Goal: Task Accomplishment & Management: Use online tool/utility

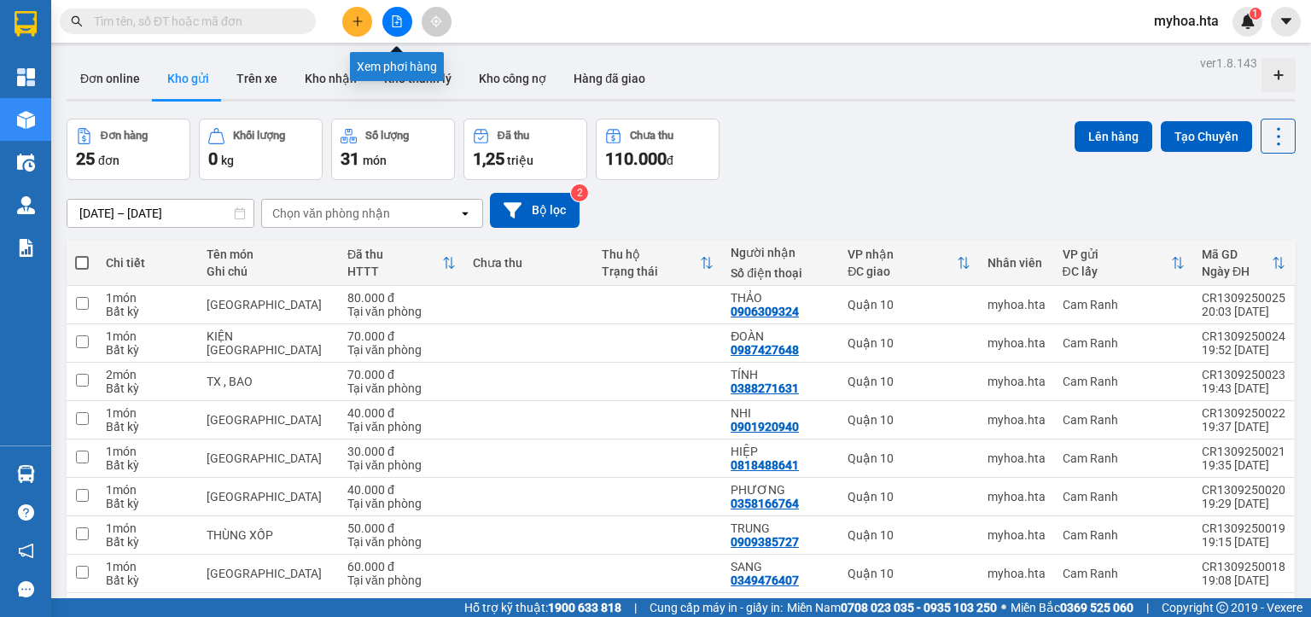
click at [389, 19] on button at bounding box center [397, 22] width 30 height 30
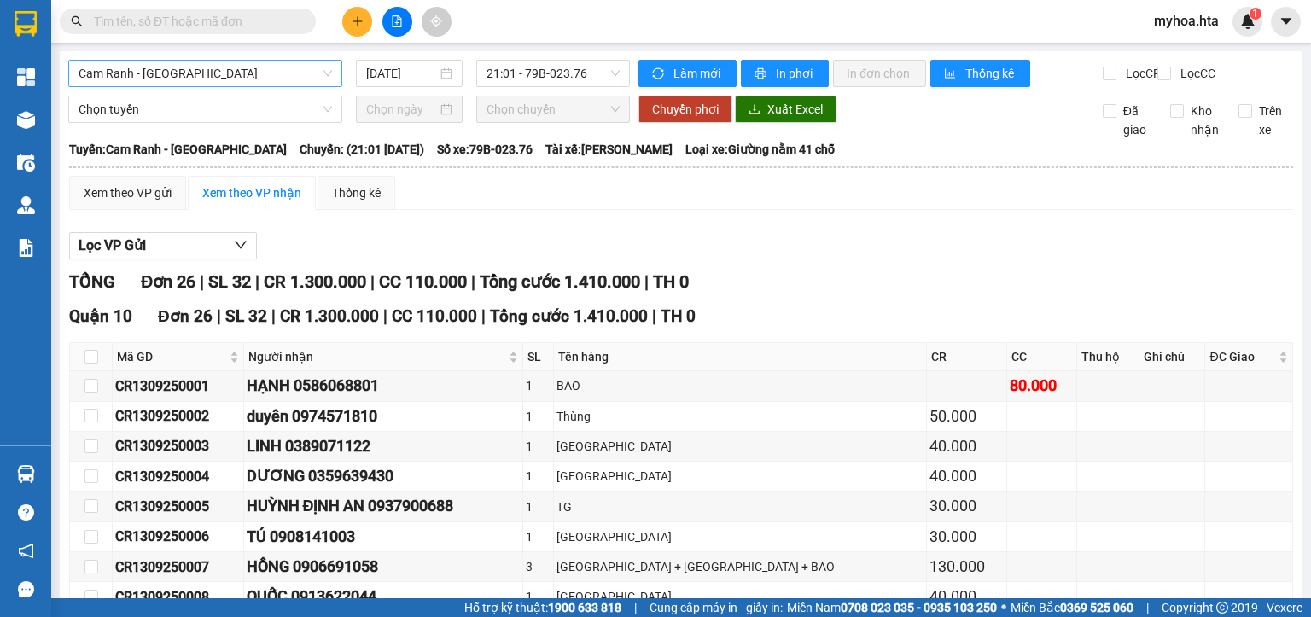
click at [245, 71] on span "Cam Ranh - [GEOGRAPHIC_DATA]" at bounding box center [205, 74] width 253 height 26
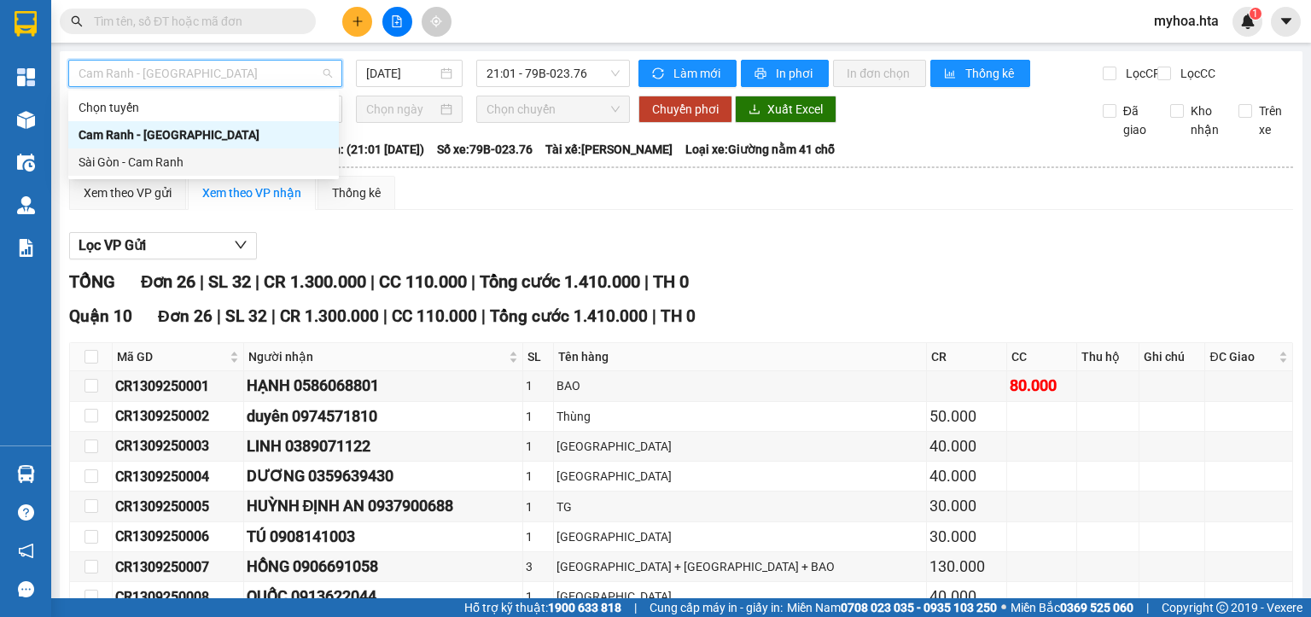
click at [219, 155] on div "Sài Gòn - Cam Ranh" at bounding box center [204, 162] width 250 height 19
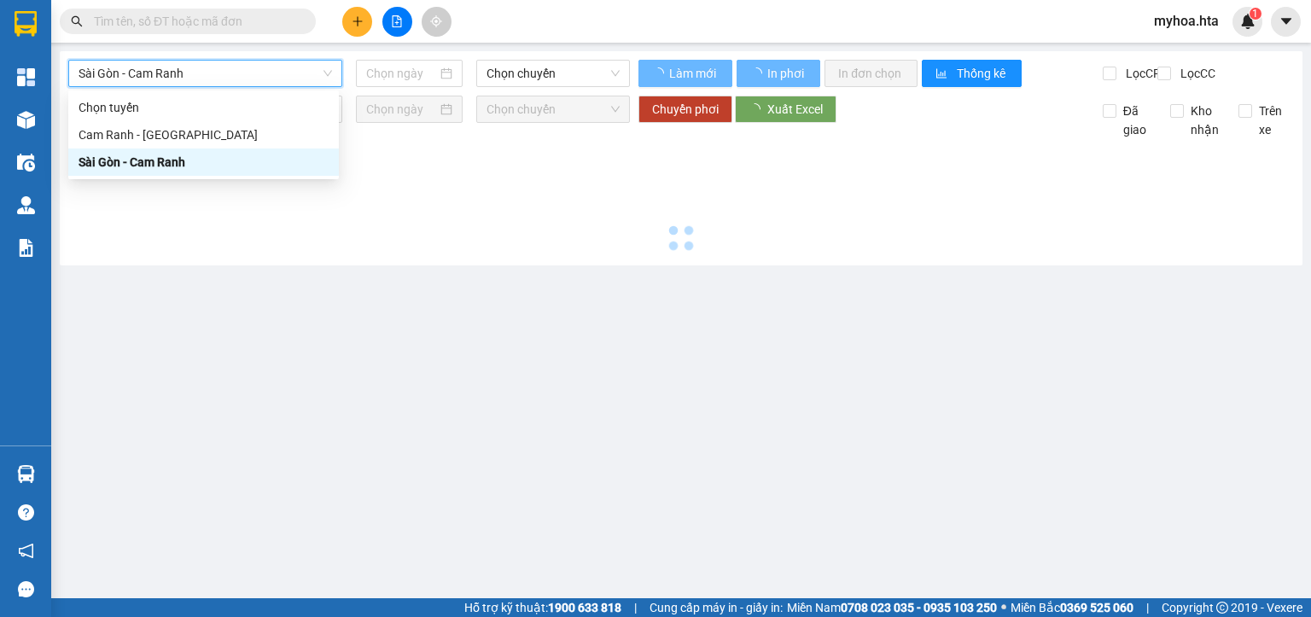
type input "[DATE]"
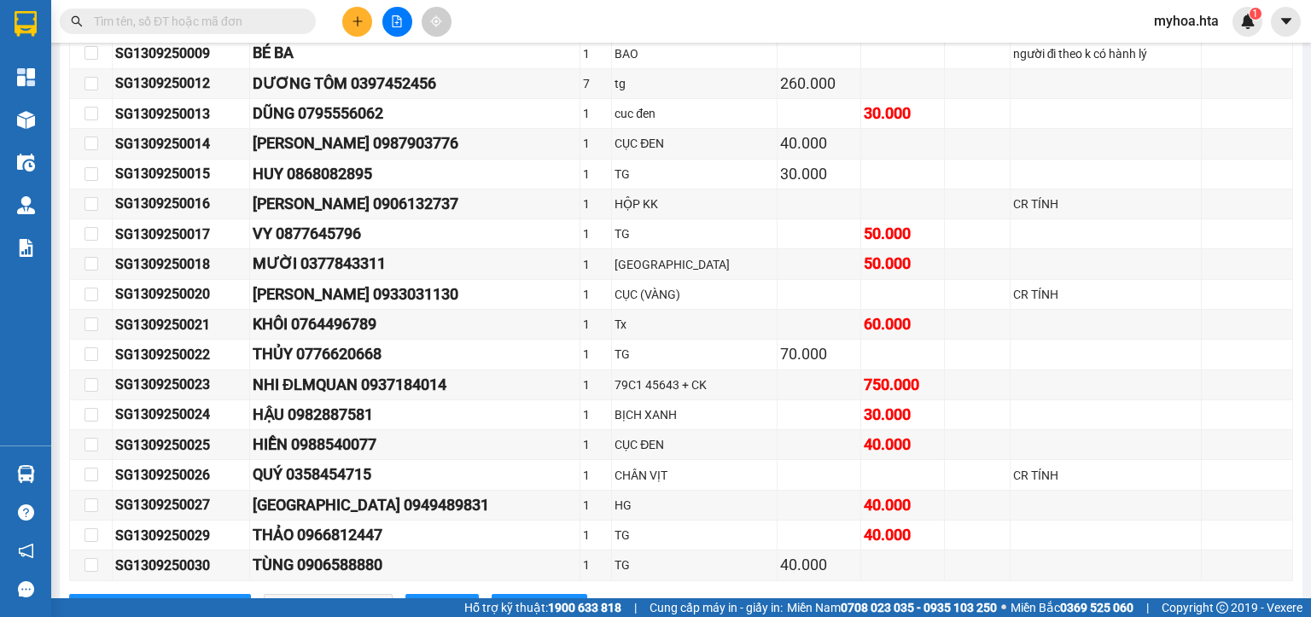
scroll to position [900, 0]
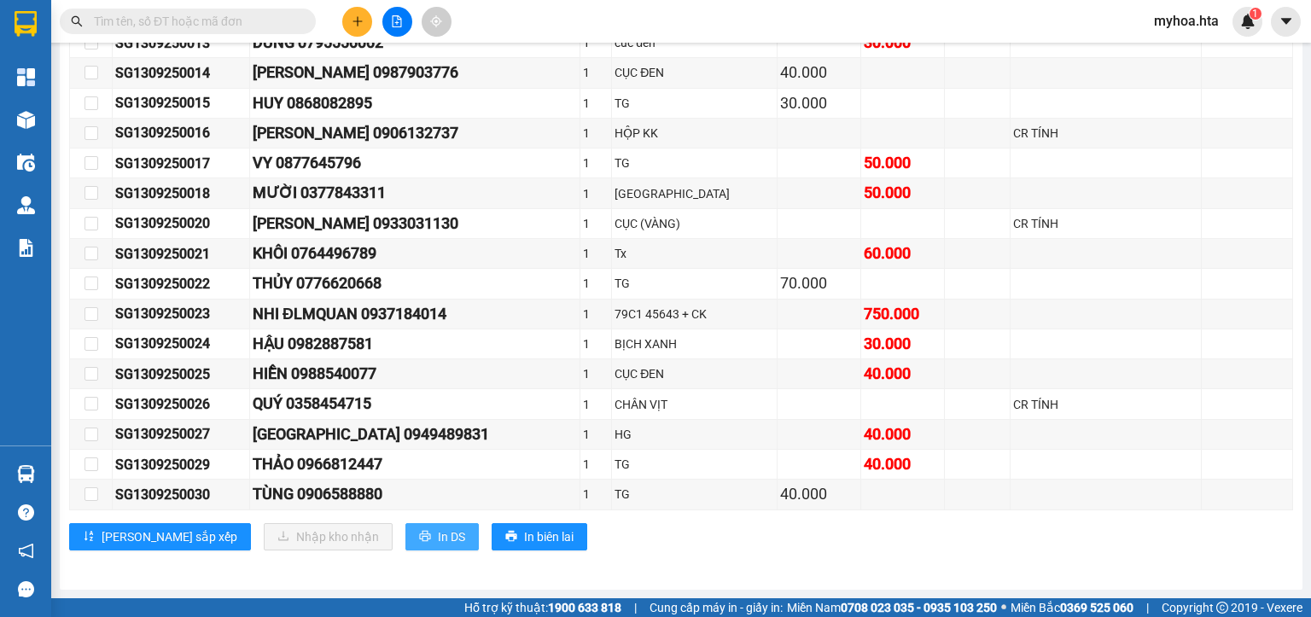
click at [438, 533] on span "In DS" at bounding box center [451, 536] width 27 height 19
